Goal: Information Seeking & Learning: Find specific fact

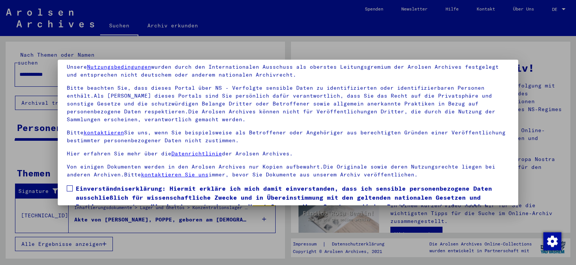
scroll to position [64, 0]
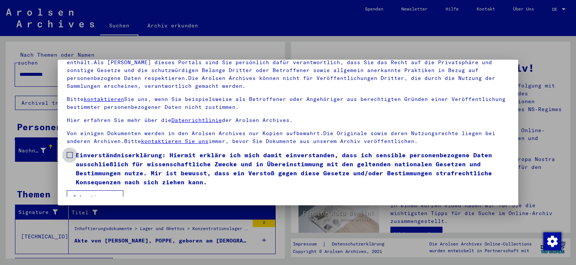
click at [71, 154] on span at bounding box center [70, 155] width 6 height 6
click at [90, 193] on button "Ich stimme zu" at bounding box center [95, 197] width 57 height 14
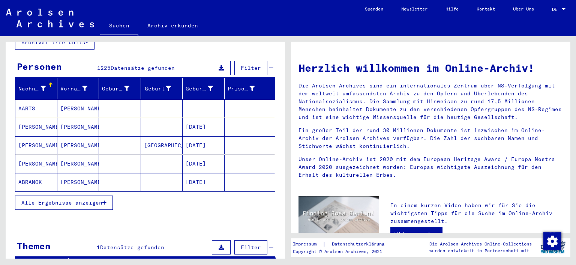
scroll to position [66, 0]
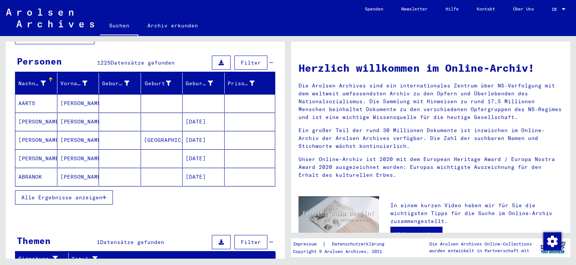
click at [82, 194] on span "Alle Ergebnisse anzeigen" at bounding box center [61, 197] width 81 height 7
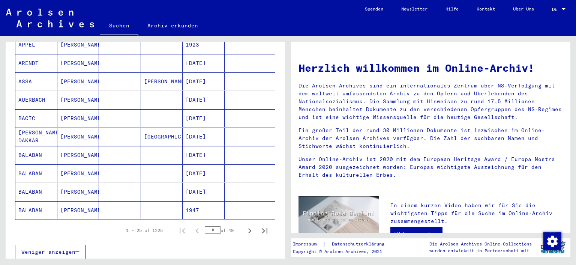
scroll to position [501, 0]
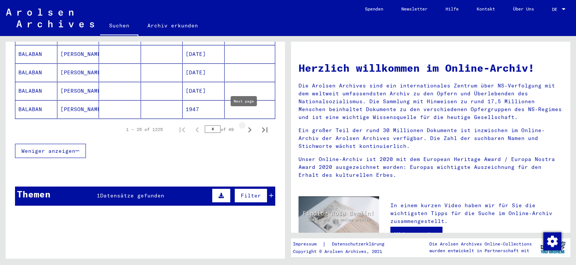
click at [248, 127] on icon "Next page" at bounding box center [249, 129] width 3 height 5
click at [245, 125] on icon "Next page" at bounding box center [250, 130] width 11 height 11
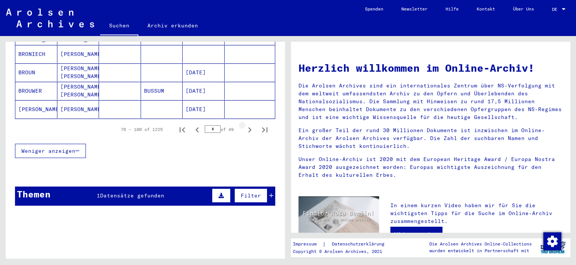
click at [245, 125] on icon "Next page" at bounding box center [250, 130] width 11 height 11
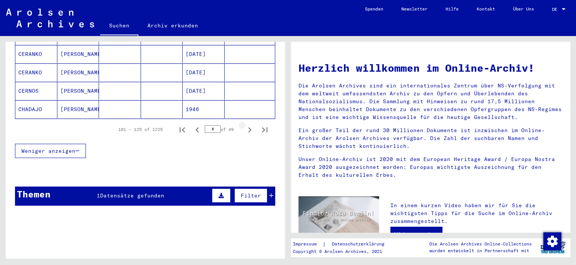
click at [245, 125] on icon "Next page" at bounding box center [250, 130] width 11 height 11
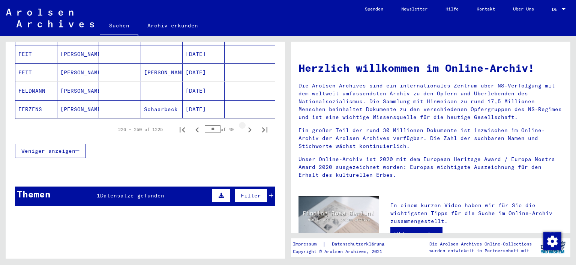
click at [245, 125] on icon "Next page" at bounding box center [250, 130] width 11 height 11
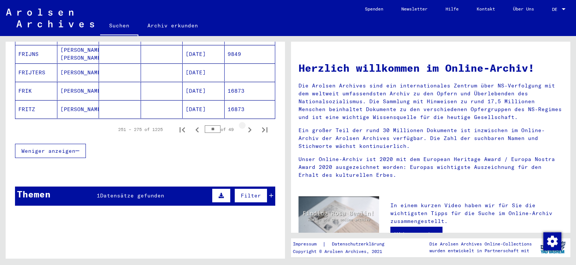
click at [245, 125] on icon "Next page" at bounding box center [250, 130] width 11 height 11
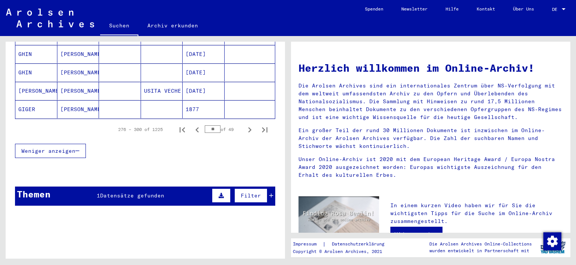
click at [245, 125] on icon "Next page" at bounding box center [250, 130] width 11 height 11
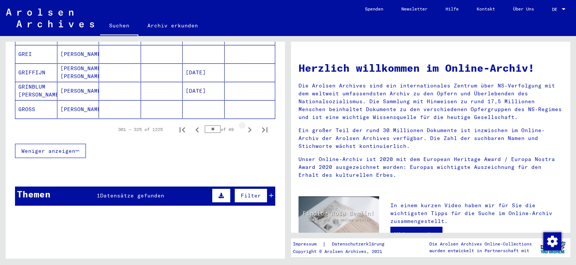
click at [245, 125] on icon "Next page" at bounding box center [250, 130] width 11 height 11
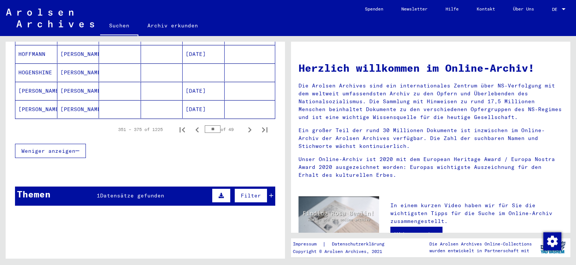
click at [245, 125] on icon "Next page" at bounding box center [250, 130] width 11 height 11
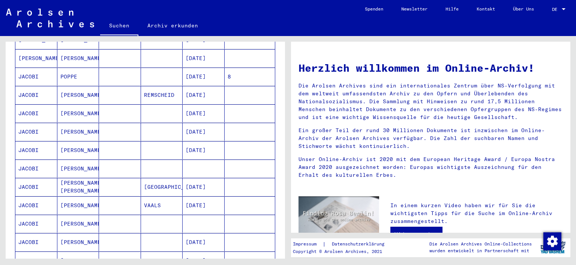
scroll to position [195, 0]
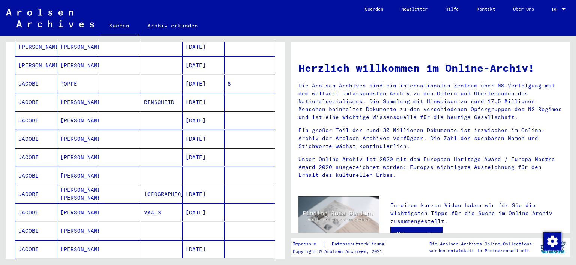
click at [27, 75] on mat-cell "JACOBI" at bounding box center [36, 84] width 42 height 18
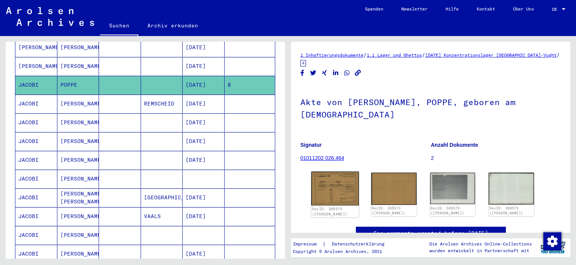
click at [329, 180] on img at bounding box center [335, 188] width 48 height 34
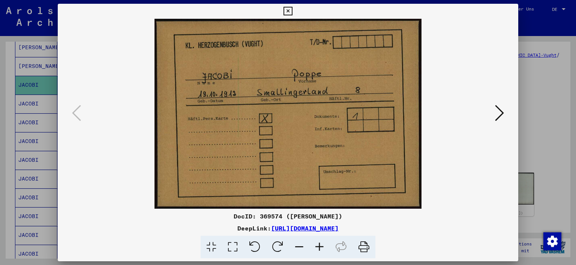
click at [502, 113] on icon at bounding box center [499, 113] width 9 height 18
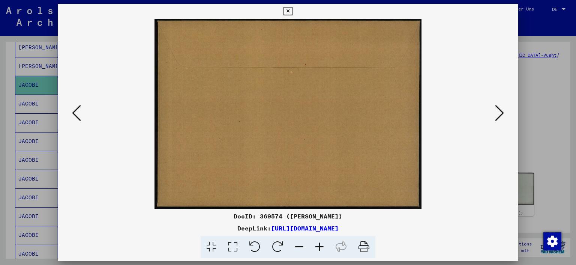
click at [502, 113] on icon at bounding box center [499, 113] width 9 height 18
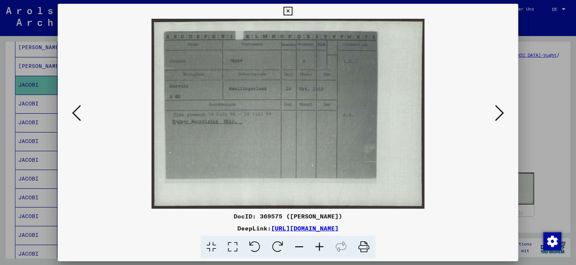
click at [235, 245] on icon at bounding box center [232, 247] width 21 height 23
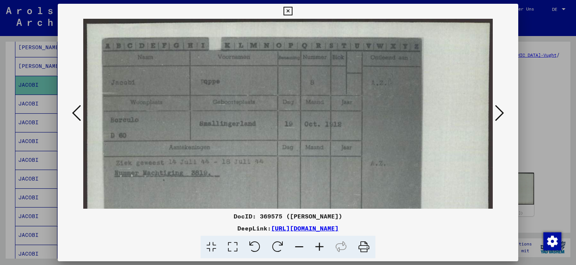
click at [263, 224] on div "DeepLink: [URL][DOMAIN_NAME]" at bounding box center [288, 228] width 461 height 9
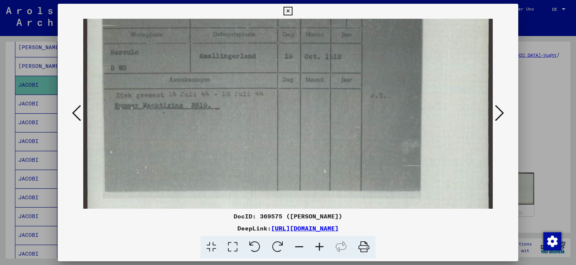
scroll to position [66, 0]
drag, startPoint x: 336, startPoint y: 161, endPoint x: 331, endPoint y: 90, distance: 71.1
click at [331, 90] on img at bounding box center [288, 95] width 410 height 285
click at [500, 116] on icon at bounding box center [499, 113] width 9 height 18
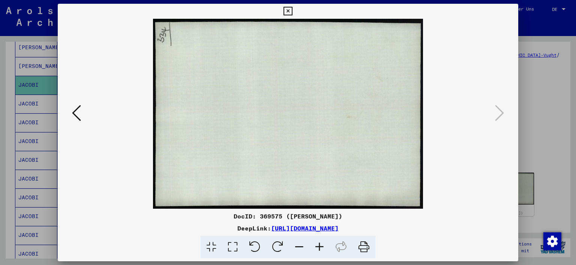
click at [288, 12] on icon at bounding box center [288, 11] width 9 height 9
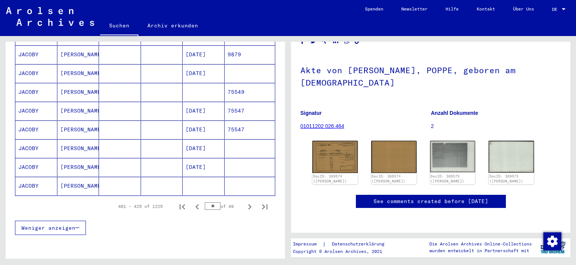
scroll to position [437, 0]
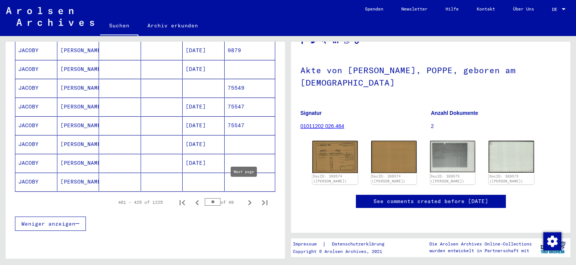
click at [248, 200] on icon "Next page" at bounding box center [249, 202] width 3 height 5
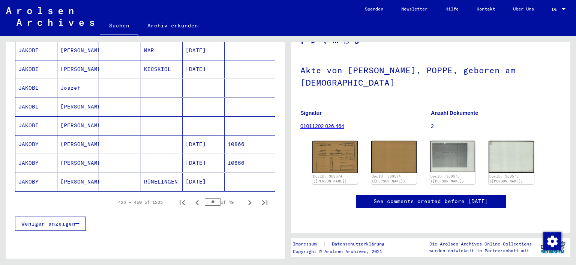
scroll to position [443, 0]
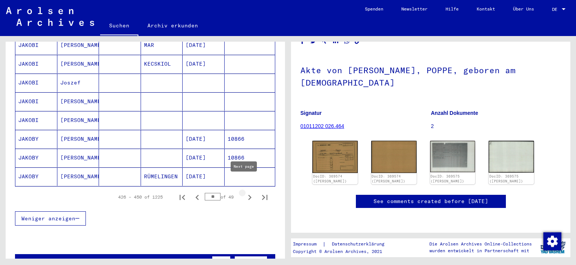
click at [248, 195] on icon "Next page" at bounding box center [249, 197] width 3 height 5
type input "**"
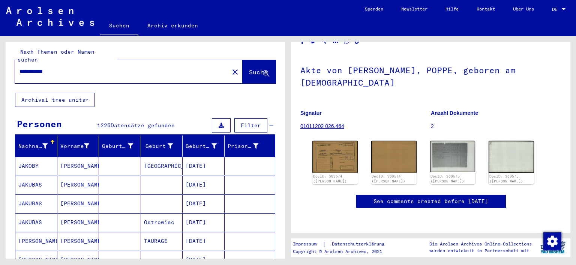
scroll to position [0, 0]
